Goal: Information Seeking & Learning: Understand process/instructions

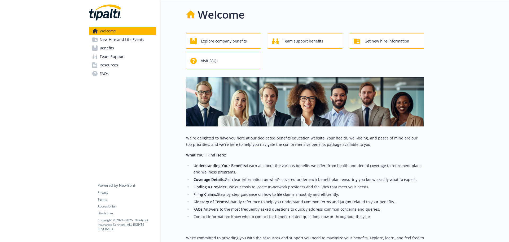
click at [113, 48] on span "Benefits" at bounding box center [107, 48] width 14 height 8
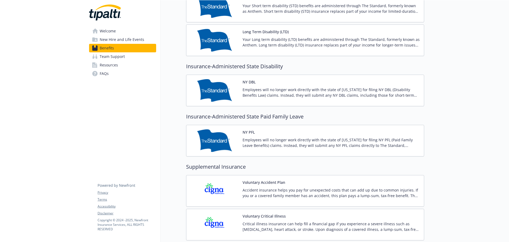
scroll to position [451, 0]
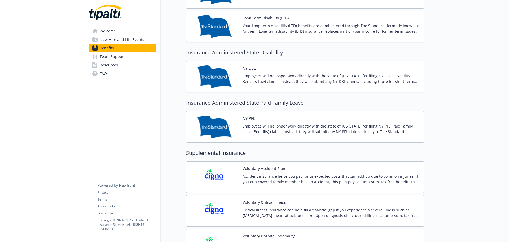
click at [251, 116] on button "NY PFL" at bounding box center [249, 118] width 12 height 6
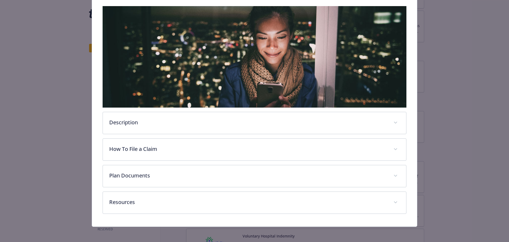
scroll to position [84, 0]
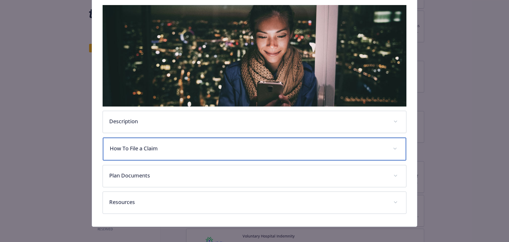
click at [242, 151] on p "How To File a Claim" at bounding box center [248, 148] width 277 height 8
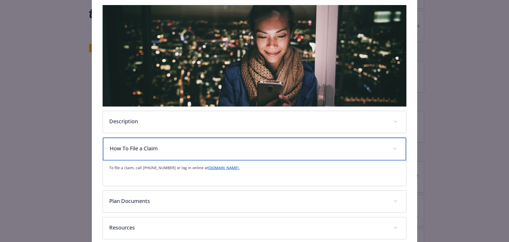
scroll to position [111, 0]
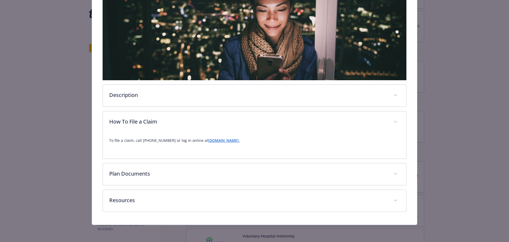
click at [221, 140] on link "[DOMAIN_NAME]." at bounding box center [224, 140] width 32 height 5
